Goal: Task Accomplishment & Management: Complete application form

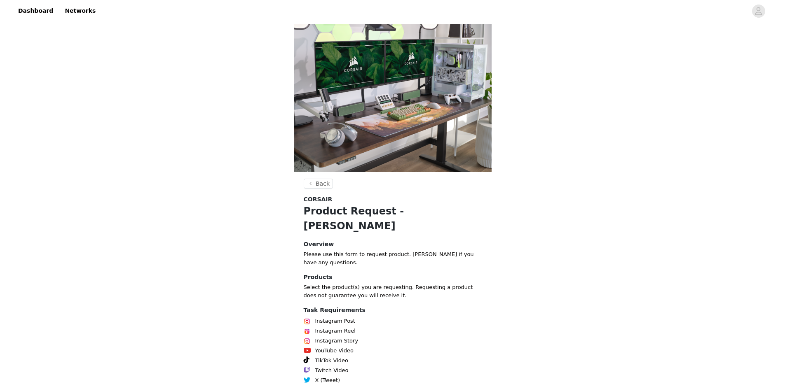
scroll to position [37, 0]
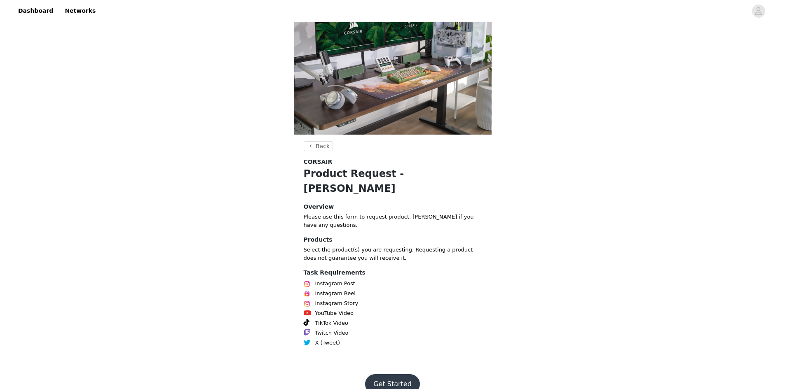
click at [390, 374] on button "Get Started" at bounding box center [392, 384] width 55 height 20
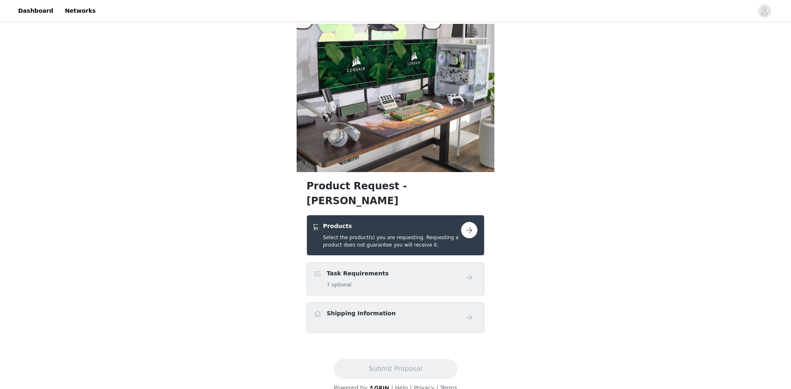
click at [466, 222] on button "button" at bounding box center [469, 230] width 16 height 16
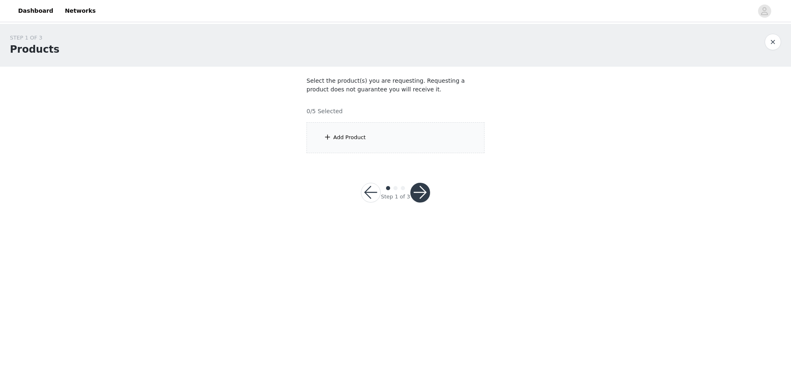
click at [356, 144] on div "Add Product" at bounding box center [396, 137] width 178 height 31
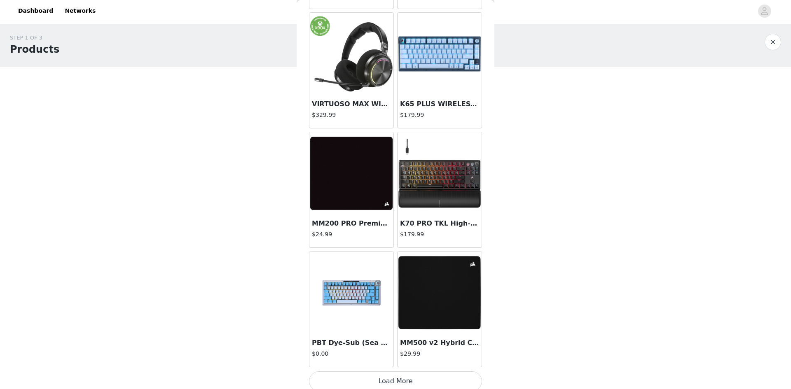
scroll to position [871, 0]
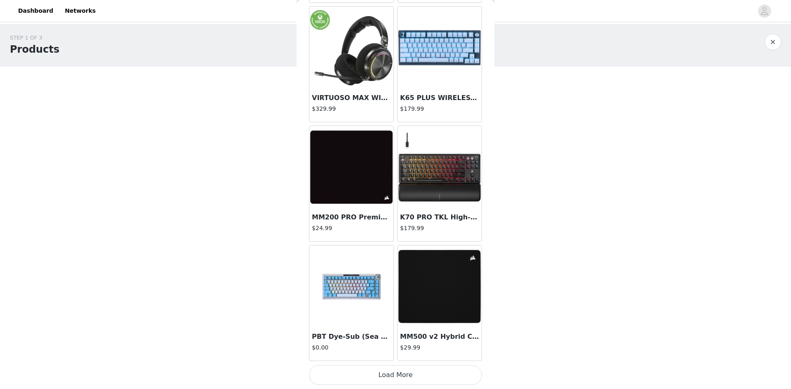
click at [361, 377] on button "Load More" at bounding box center [395, 375] width 173 height 20
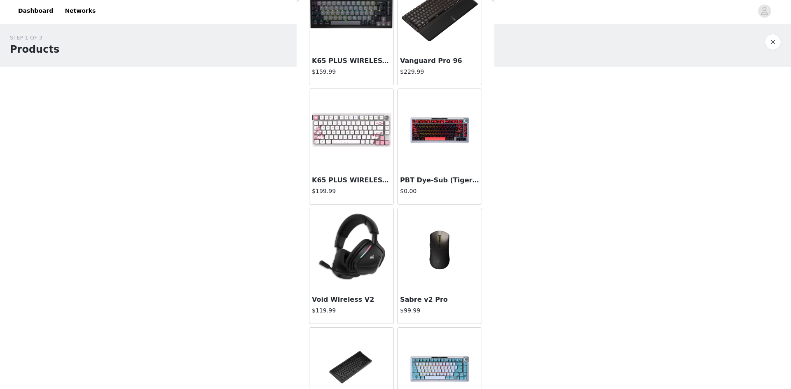
scroll to position [2066, 0]
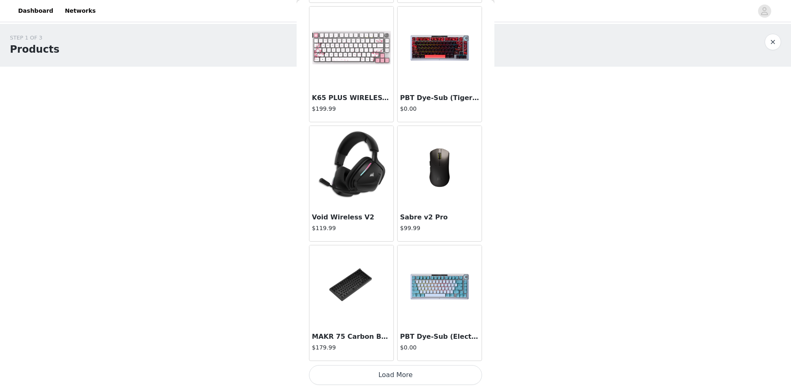
click at [356, 368] on button "Load More" at bounding box center [395, 375] width 173 height 20
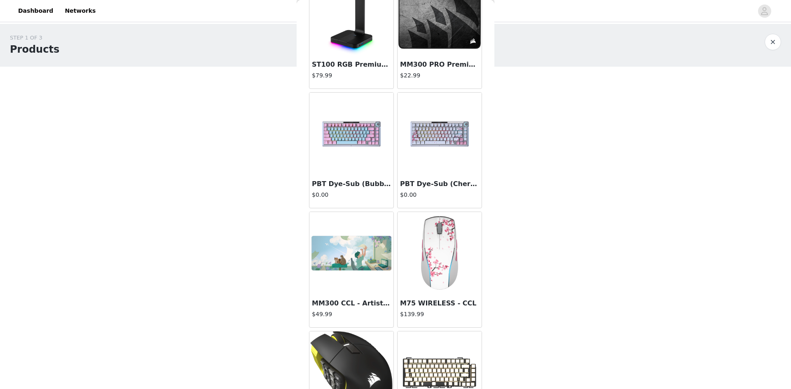
scroll to position [3261, 0]
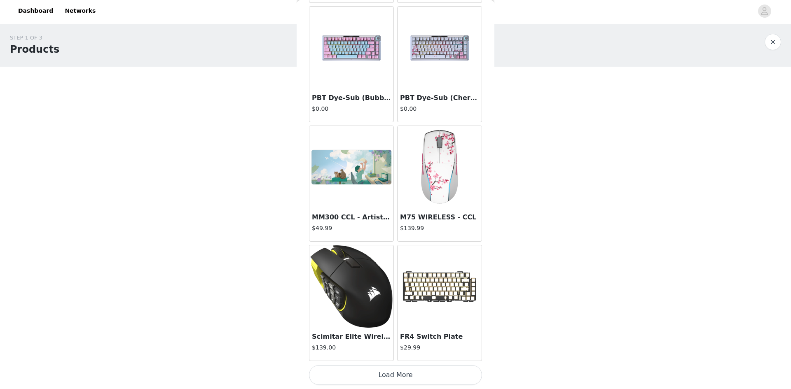
click at [358, 369] on button "Load More" at bounding box center [395, 375] width 173 height 20
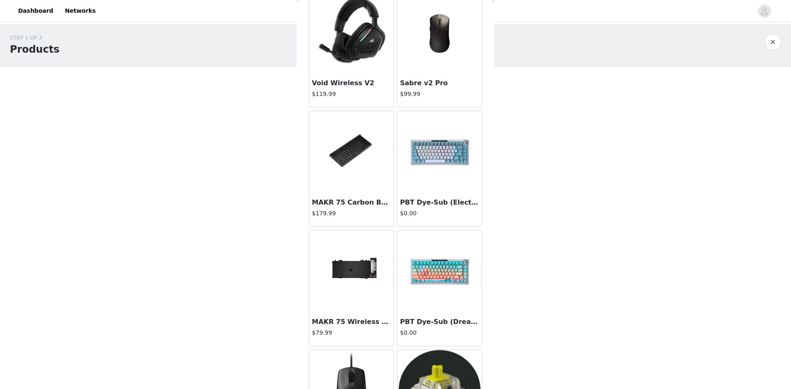
scroll to position [2036, 0]
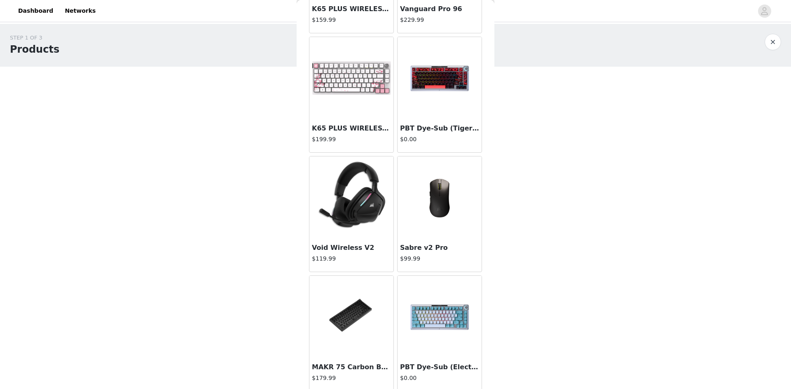
click at [436, 203] on img at bounding box center [439, 198] width 82 height 82
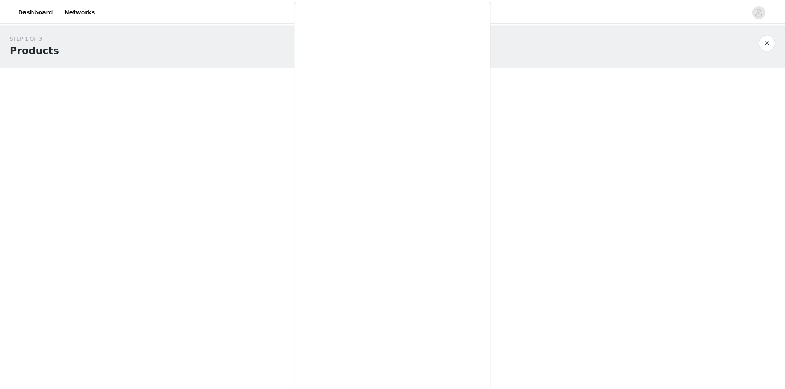
scroll to position [0, 0]
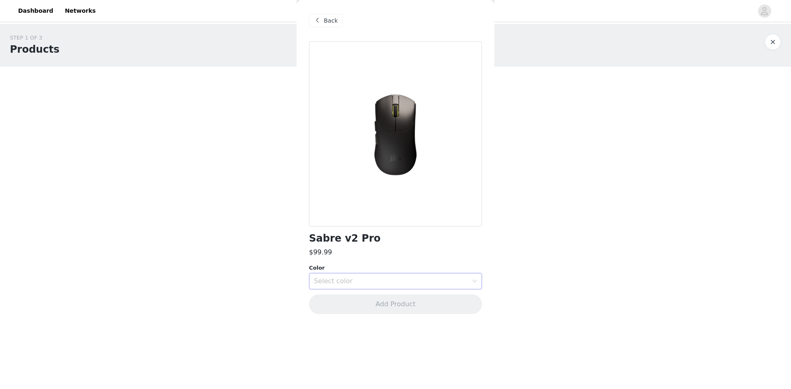
click at [338, 273] on div "Select color" at bounding box center [395, 281] width 173 height 16
click at [321, 310] on li "White" at bounding box center [395, 312] width 173 height 13
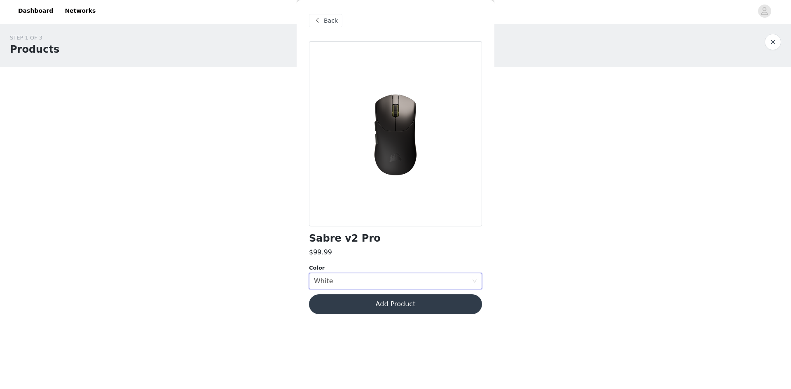
click at [362, 300] on button "Add Product" at bounding box center [395, 305] width 173 height 20
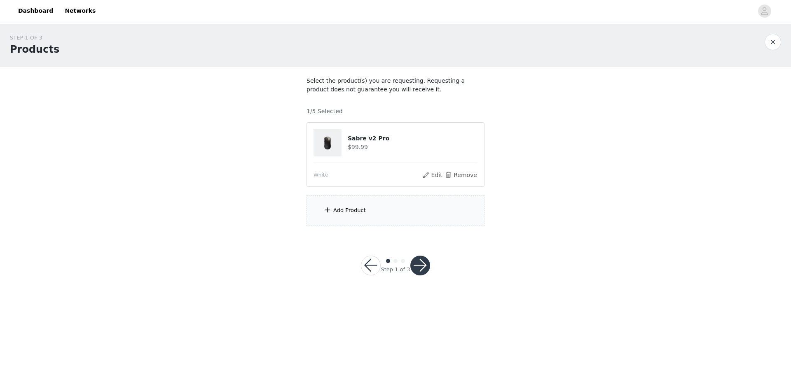
click at [417, 261] on button "button" at bounding box center [420, 266] width 20 height 20
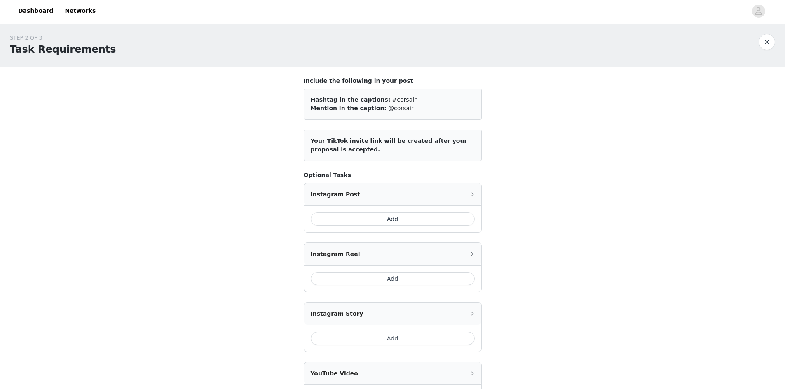
click at [346, 224] on button "Add" at bounding box center [393, 219] width 164 height 13
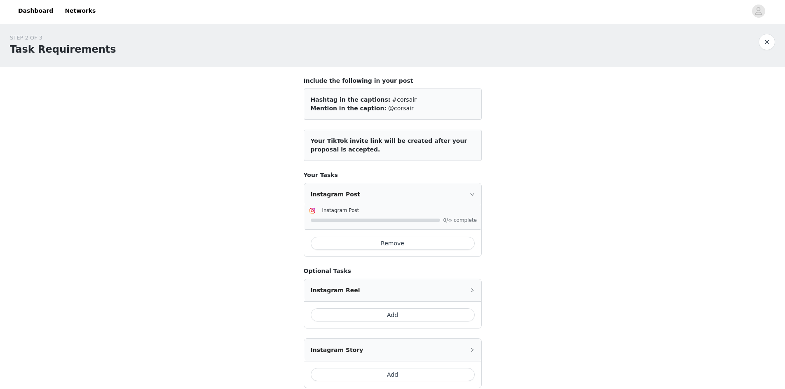
click at [363, 241] on button "Remove" at bounding box center [393, 243] width 164 height 13
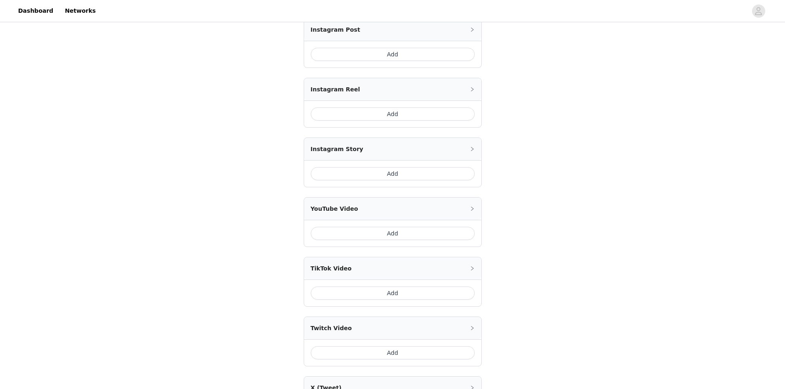
scroll to position [281, 0]
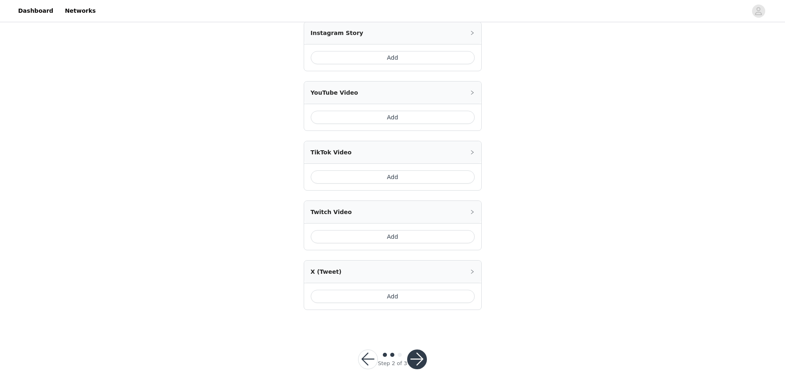
click at [354, 243] on div "Add" at bounding box center [392, 236] width 177 height 27
click at [350, 236] on button "Add" at bounding box center [393, 236] width 164 height 13
click at [350, 294] on button "Add" at bounding box center [393, 296] width 164 height 13
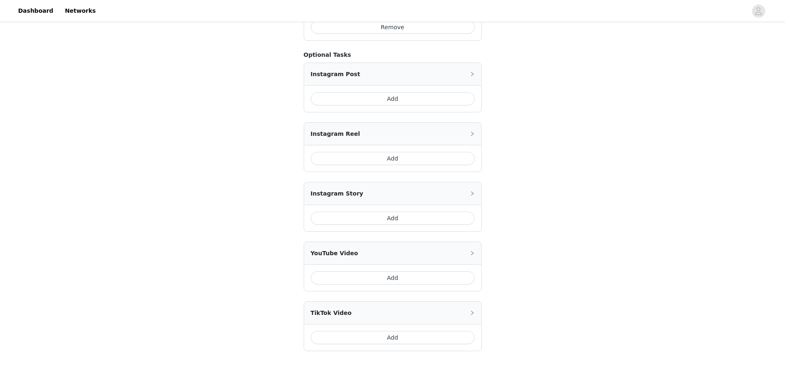
scroll to position [342, 0]
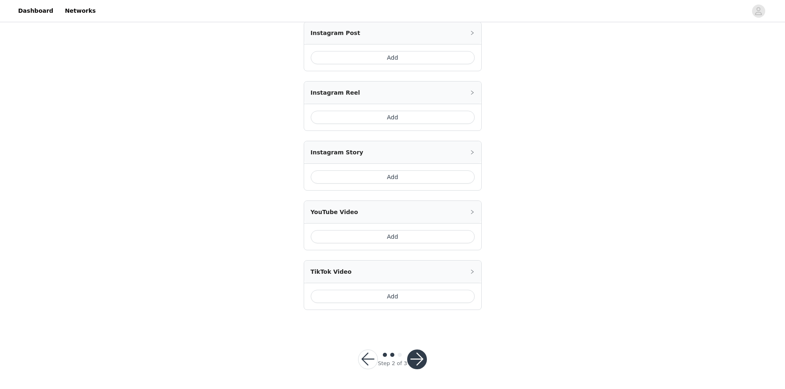
click at [410, 353] on button "button" at bounding box center [417, 360] width 20 height 20
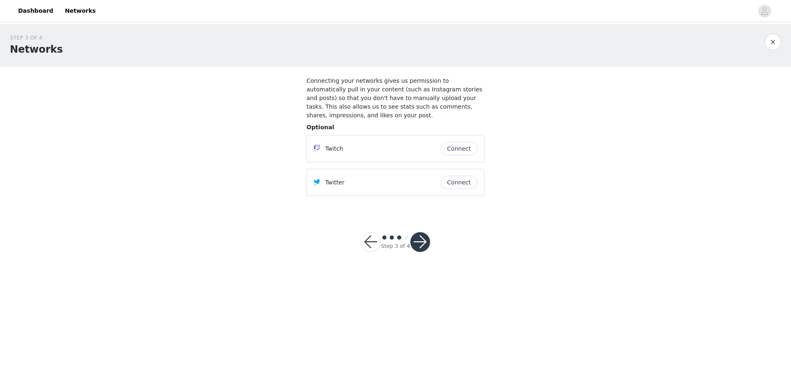
click at [448, 142] on button "Connect" at bounding box center [458, 148] width 37 height 13
click at [461, 176] on button "Connect" at bounding box center [458, 182] width 37 height 13
click at [418, 235] on button "button" at bounding box center [420, 242] width 20 height 20
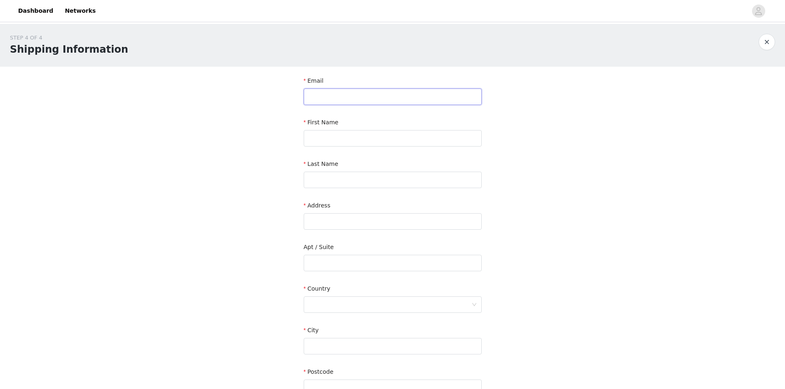
click at [325, 102] on input "text" at bounding box center [393, 97] width 178 height 16
type input "[EMAIL_ADDRESS][DOMAIN_NAME]"
click at [333, 136] on input "text" at bounding box center [393, 138] width 178 height 16
type input "Oscar"
type input "[PERSON_NAME]"
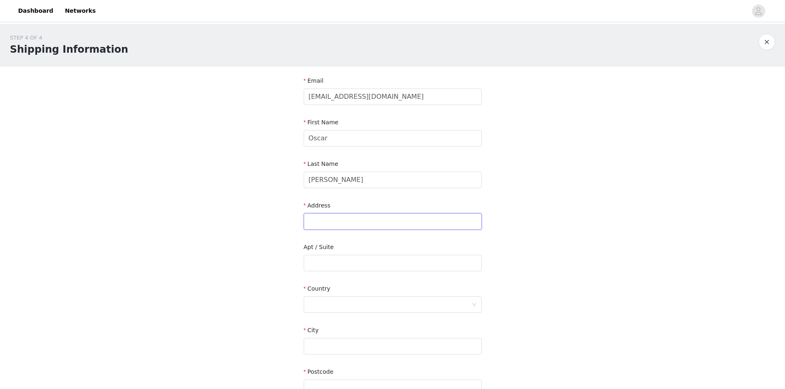
type input "[PERSON_NAME] 22"
type input "[GEOGRAPHIC_DATA]"
type input "08207"
type input "644078897"
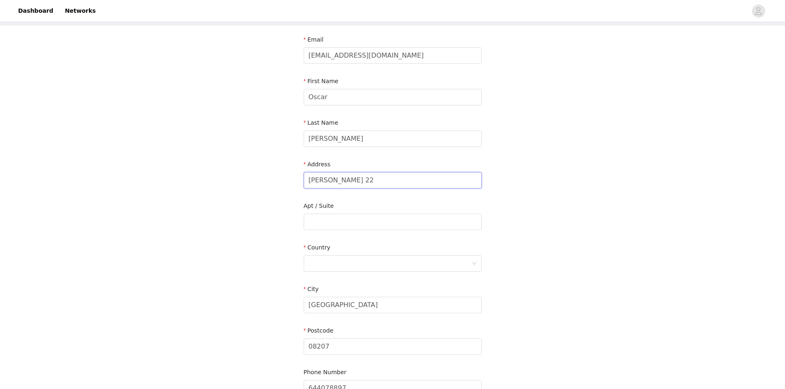
drag, startPoint x: 367, startPoint y: 183, endPoint x: 187, endPoint y: 178, distance: 180.1
click at [187, 178] on div "STEP 4 OF 4 Shipping Information Email [EMAIL_ADDRESS][DOMAIN_NAME] First Name …" at bounding box center [392, 201] width 785 height 437
paste input "[STREET_ADDRESS]"
type input "[STREET_ADDRESS]"
click at [311, 221] on input "text" at bounding box center [393, 222] width 178 height 16
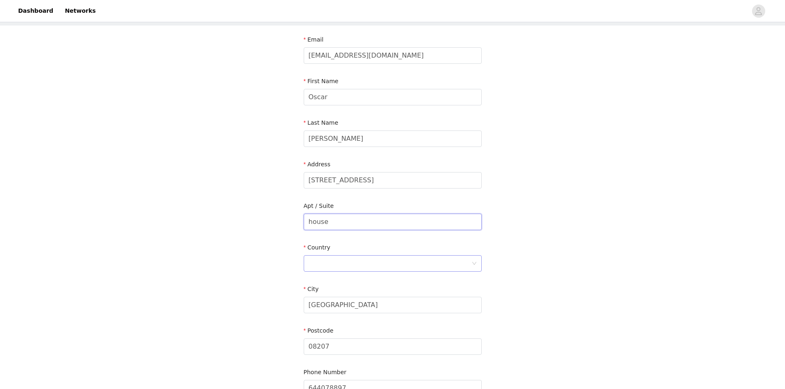
type input "house"
click at [340, 260] on div at bounding box center [390, 264] width 163 height 16
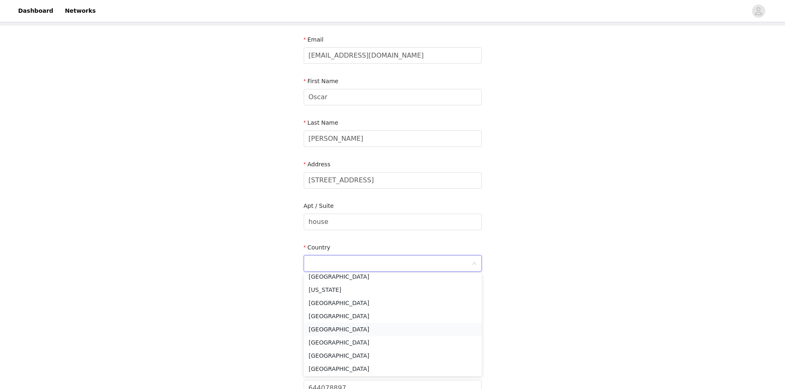
scroll to position [1071, 0]
click at [317, 344] on li "[GEOGRAPHIC_DATA]" at bounding box center [393, 344] width 178 height 13
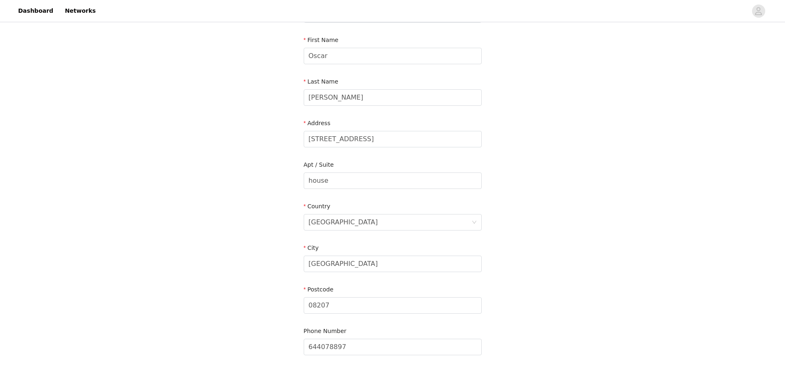
scroll to position [124, 0]
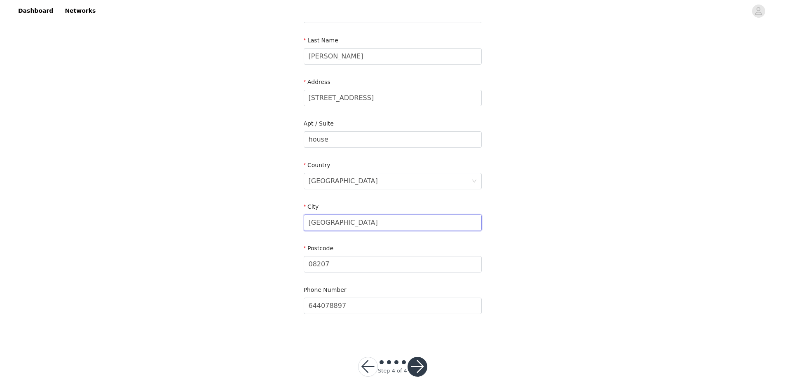
drag, startPoint x: 353, startPoint y: 229, endPoint x: 268, endPoint y: 227, distance: 84.5
click at [268, 227] on div "STEP 4 OF 4 Shipping Information Email [EMAIL_ADDRESS][DOMAIN_NAME] First Name …" at bounding box center [392, 118] width 785 height 437
type input "f"
drag, startPoint x: 367, startPoint y: 96, endPoint x: 406, endPoint y: 103, distance: 39.6
click at [406, 103] on input "[STREET_ADDRESS]" at bounding box center [393, 98] width 178 height 16
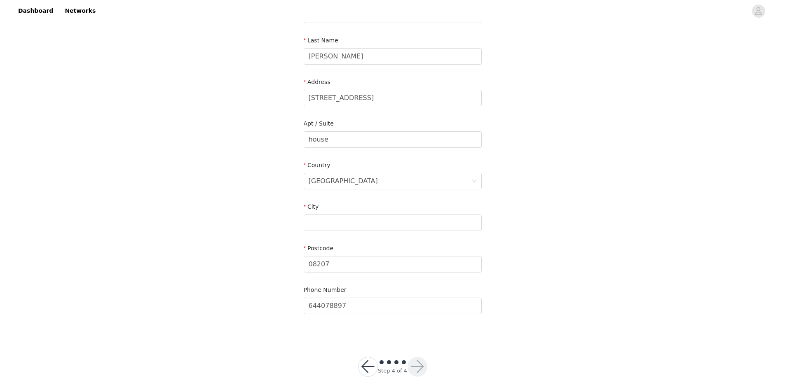
click at [324, 213] on div "City" at bounding box center [393, 209] width 178 height 12
click at [320, 218] on input "text" at bounding box center [393, 223] width 178 height 16
paste input "[GEOGRAPHIC_DATA]"
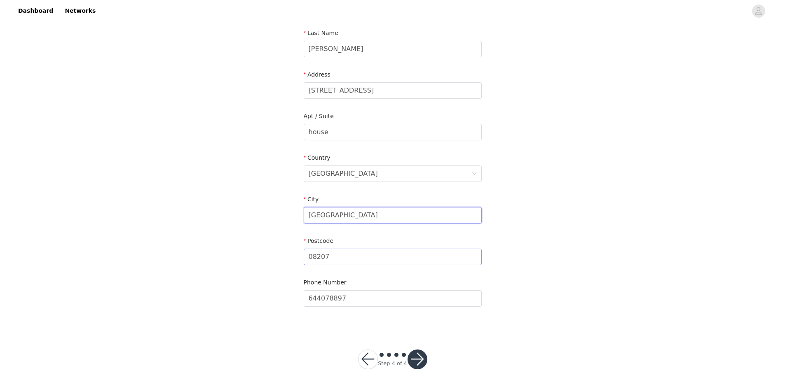
type input "[GEOGRAPHIC_DATA]"
drag, startPoint x: 327, startPoint y: 256, endPoint x: 265, endPoint y: 252, distance: 61.5
click at [265, 252] on div "STEP 4 OF 4 Shipping Information Email [EMAIL_ADDRESS][DOMAIN_NAME] First Name …" at bounding box center [392, 111] width 785 height 437
drag, startPoint x: 456, startPoint y: 91, endPoint x: 367, endPoint y: 38, distance: 104.1
click at [252, 91] on div "STEP 4 OF 4 Shipping Information Email [EMAIL_ADDRESS][DOMAIN_NAME] First Name …" at bounding box center [392, 111] width 785 height 437
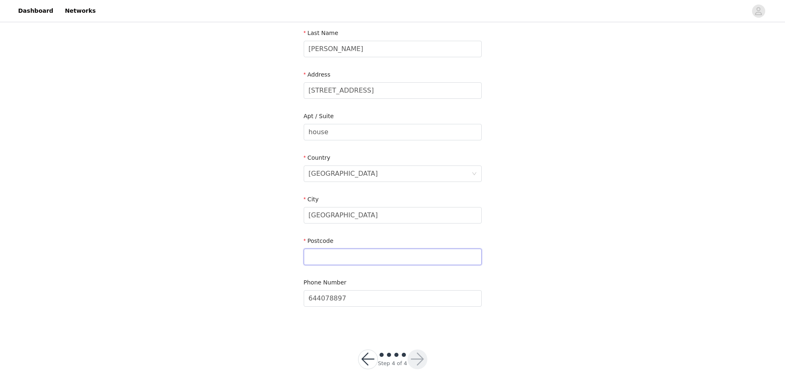
click at [336, 257] on input "text" at bounding box center [393, 257] width 178 height 16
paste input "63179"
type input "63179"
click at [408, 355] on div at bounding box center [417, 360] width 20 height 20
click at [419, 360] on button "button" at bounding box center [417, 360] width 20 height 20
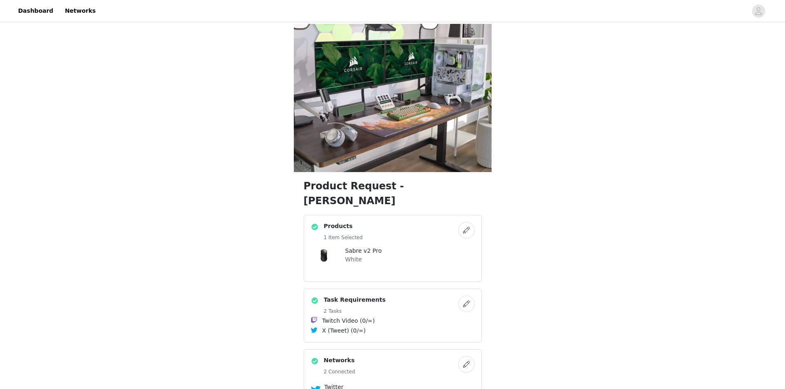
scroll to position [159, 0]
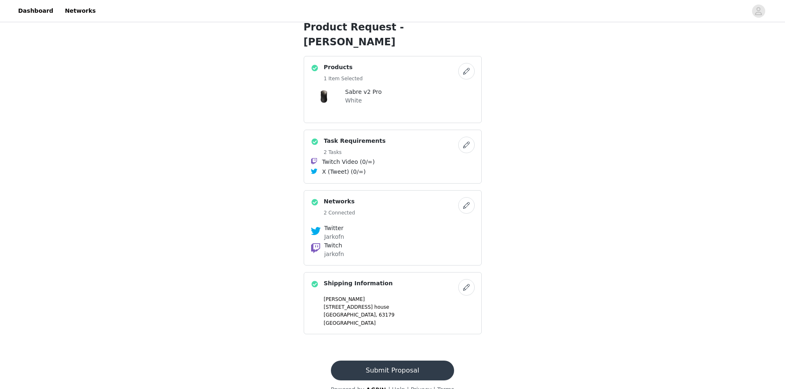
click at [379, 312] on span "63179" at bounding box center [387, 315] width 16 height 6
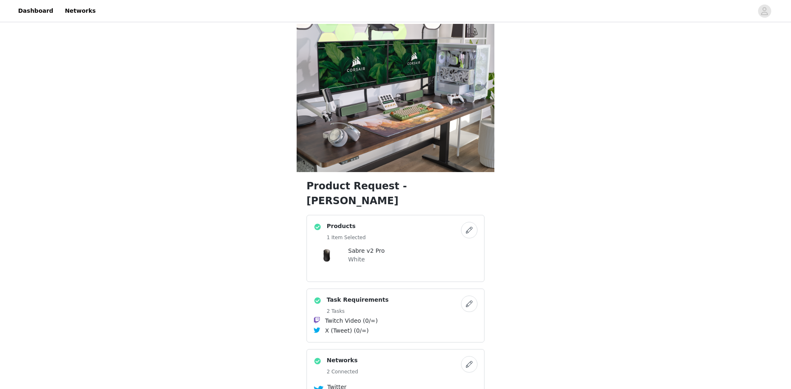
click at [359, 298] on body "Dashboard Networks Product Request - [PERSON_NAME] Products 1 Item Selected Sab…" at bounding box center [395, 194] width 791 height 389
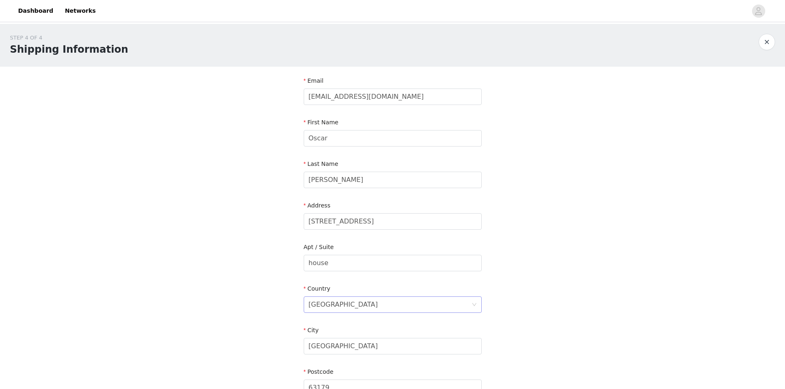
scroll to position [131, 0]
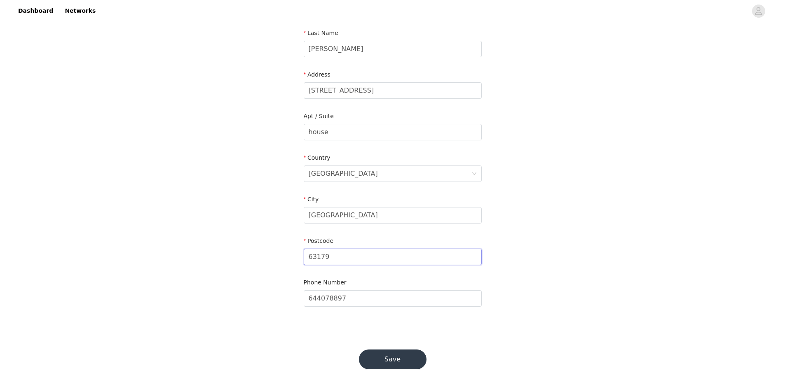
drag, startPoint x: 308, startPoint y: 255, endPoint x: 333, endPoint y: 255, distance: 25.1
click at [333, 255] on input "63179" at bounding box center [393, 257] width 178 height 16
click at [381, 353] on button "Save" at bounding box center [393, 360] width 68 height 20
